Goal: Task Accomplishment & Management: Manage account settings

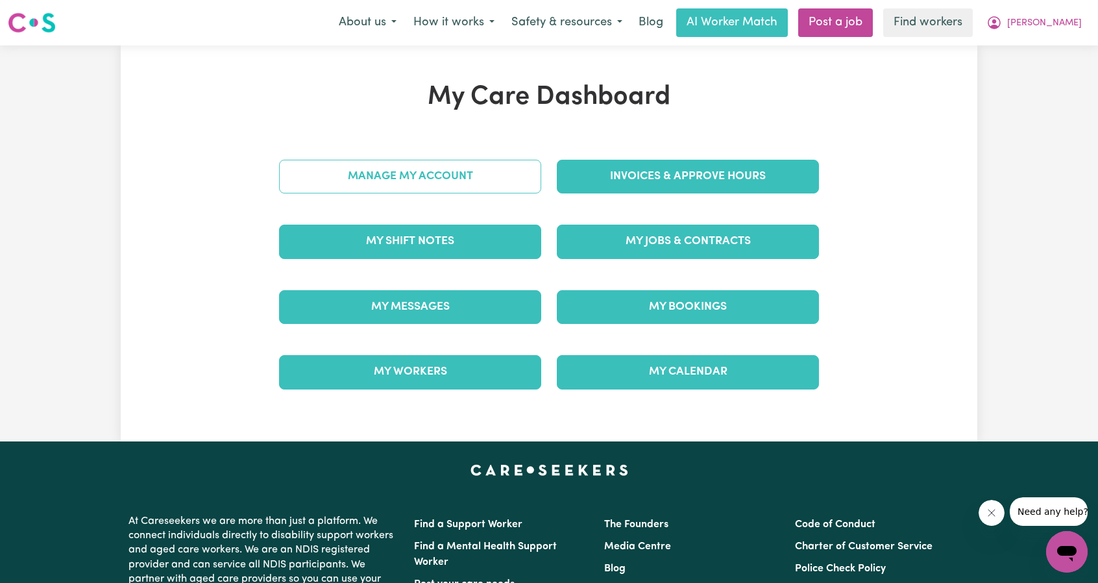
click at [454, 184] on link "Manage My Account" at bounding box center [410, 177] width 262 height 34
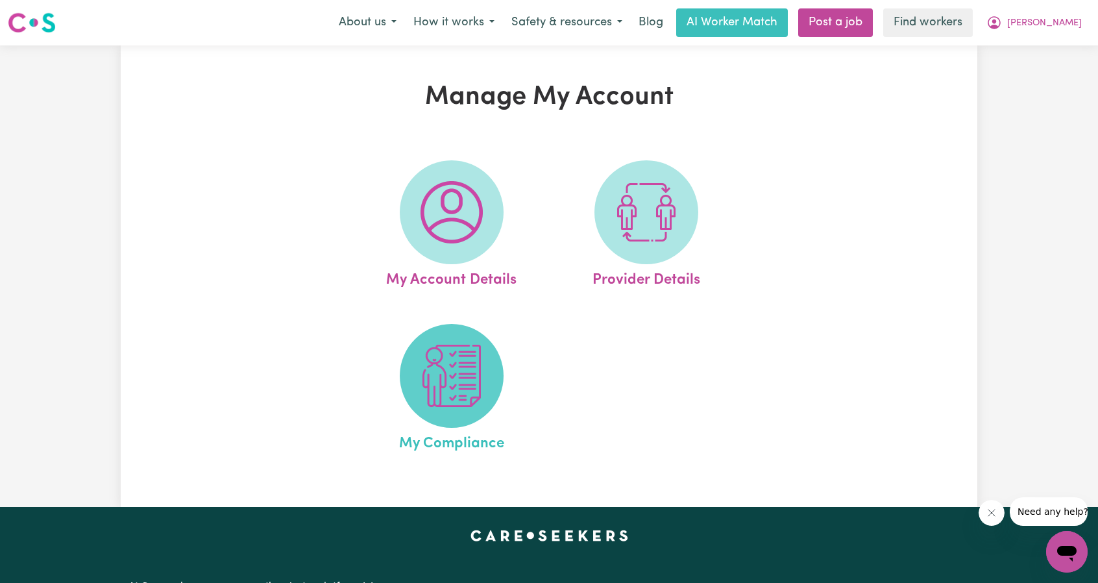
click at [459, 367] on img at bounding box center [451, 376] width 62 height 62
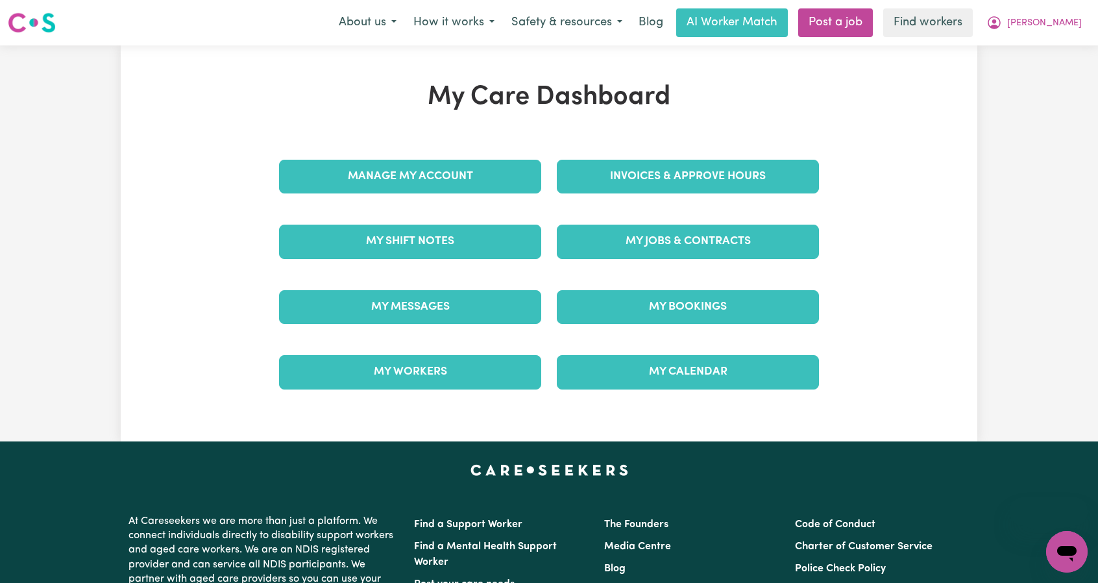
click at [1060, 40] on nav "Menu About us How it works Safety & resources Blog AI Worker Match Post a job F…" at bounding box center [549, 22] width 1098 height 45
click at [1062, 30] on button "[PERSON_NAME]" at bounding box center [1034, 22] width 112 height 27
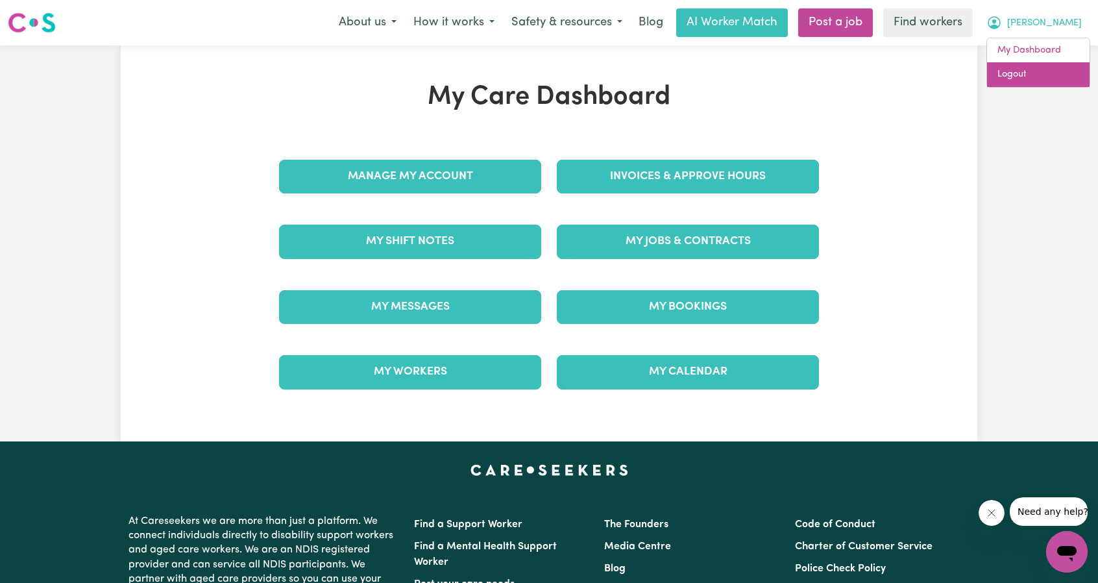
click at [1043, 69] on link "Logout" at bounding box center [1038, 74] width 103 height 25
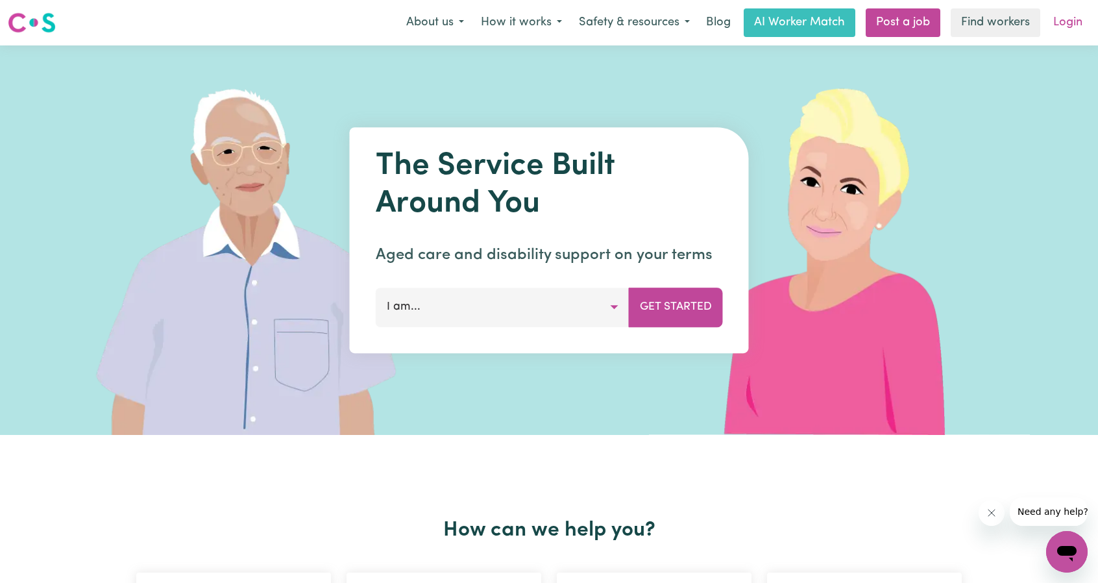
click at [1078, 28] on link "Login" at bounding box center [1067, 22] width 45 height 29
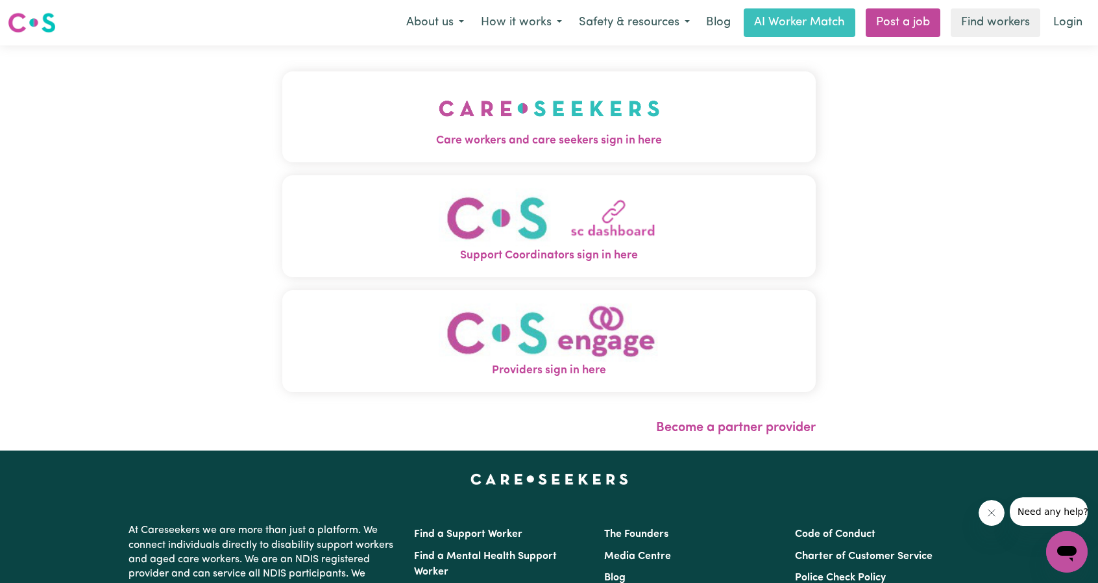
click at [439, 88] on img "Care workers and care seekers sign in here" at bounding box center [549, 108] width 221 height 48
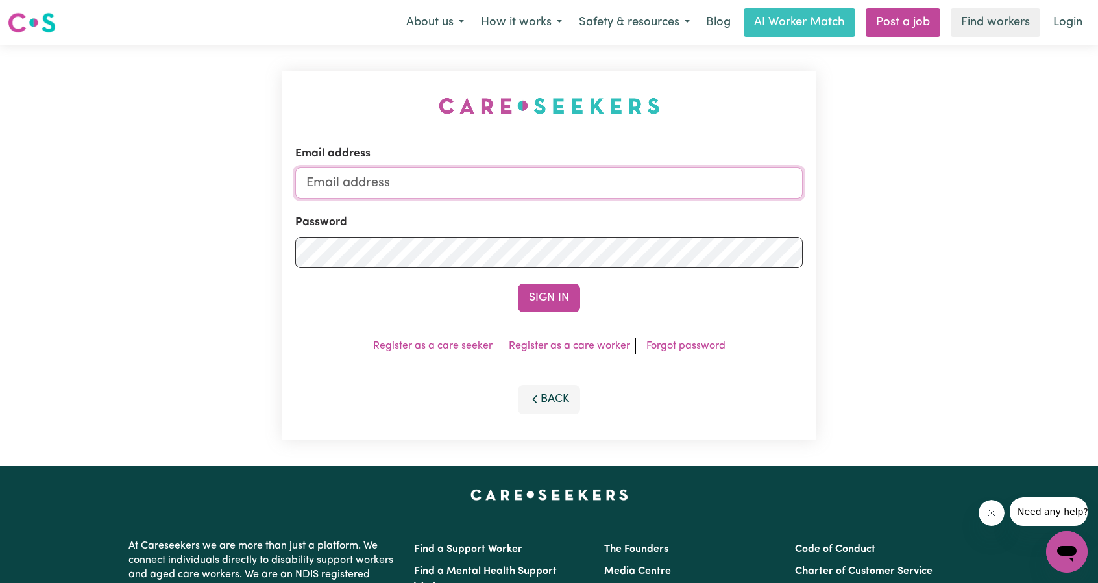
click at [479, 188] on input "Email address" at bounding box center [548, 182] width 507 height 31
click at [379, 183] on input "[EMAIL_ADDRESS][PERSON_NAME][DOMAIN_NAME]" at bounding box center [548, 182] width 507 height 31
drag, startPoint x: 378, startPoint y: 182, endPoint x: 608, endPoint y: 199, distance: 231.0
click at [605, 198] on input "[EMAIL_ADDRESS][PERSON_NAME][DOMAIN_NAME]" at bounding box center [548, 182] width 507 height 31
type input "[EMAIL_ADDRESS][DOMAIN_NAME]"
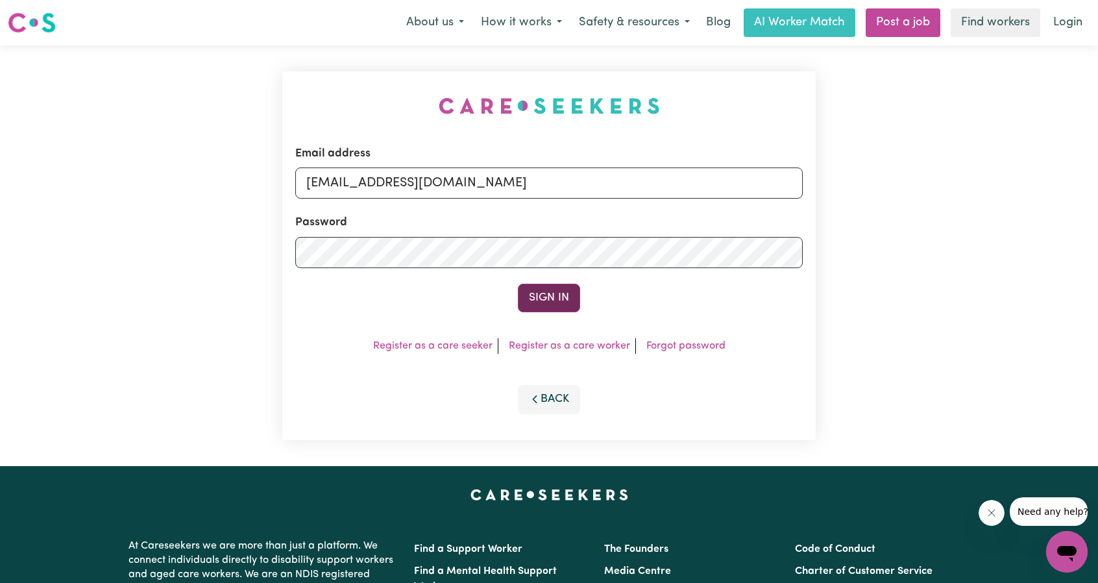
click at [558, 288] on button "Sign In" at bounding box center [549, 298] width 62 height 29
